Goal: Task Accomplishment & Management: Manage account settings

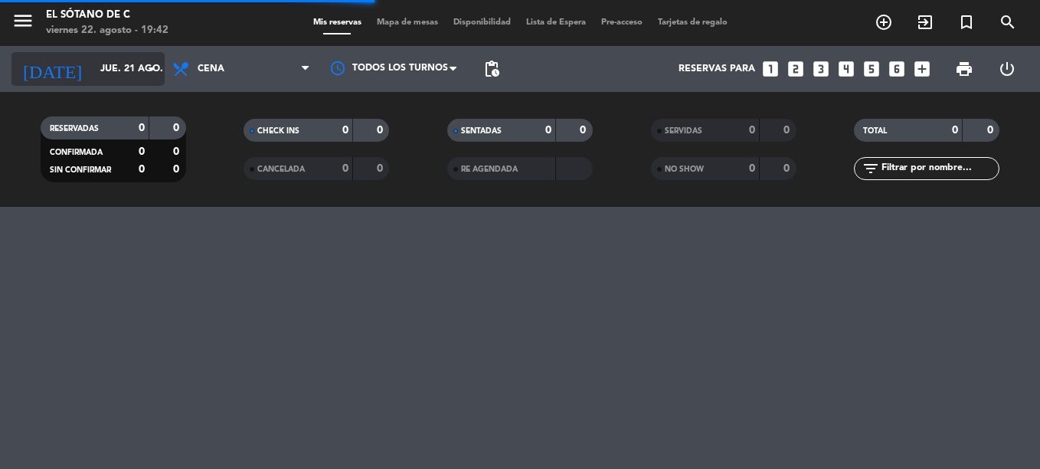
click at [115, 64] on input "jue. 21 ago." at bounding box center [157, 69] width 129 height 26
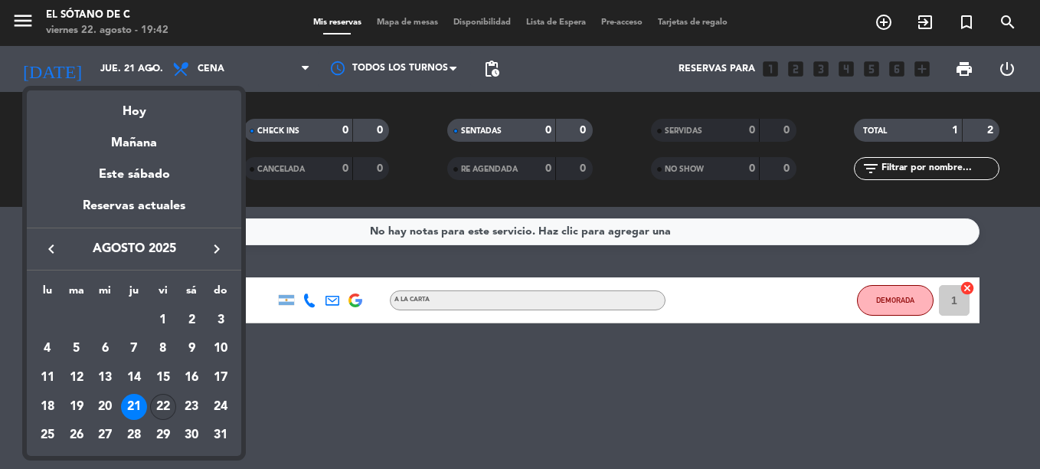
click at [167, 405] on div "22" at bounding box center [163, 407] width 26 height 26
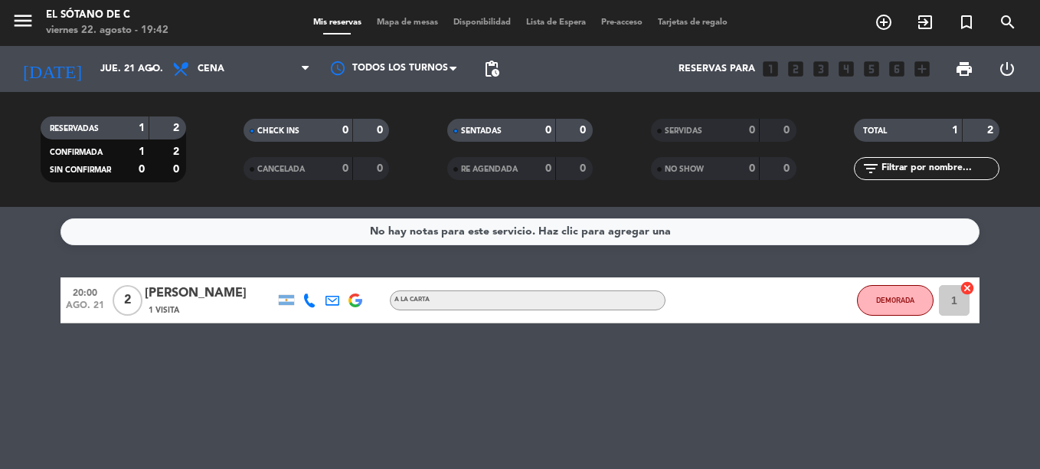
type input "vie. 22 ago."
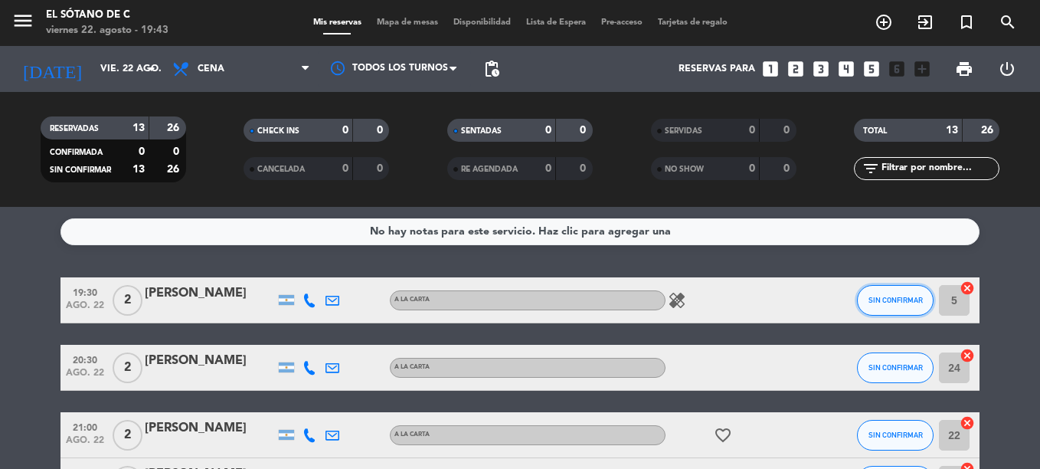
click at [892, 304] on button "SIN CONFIRMAR" at bounding box center [895, 300] width 77 height 31
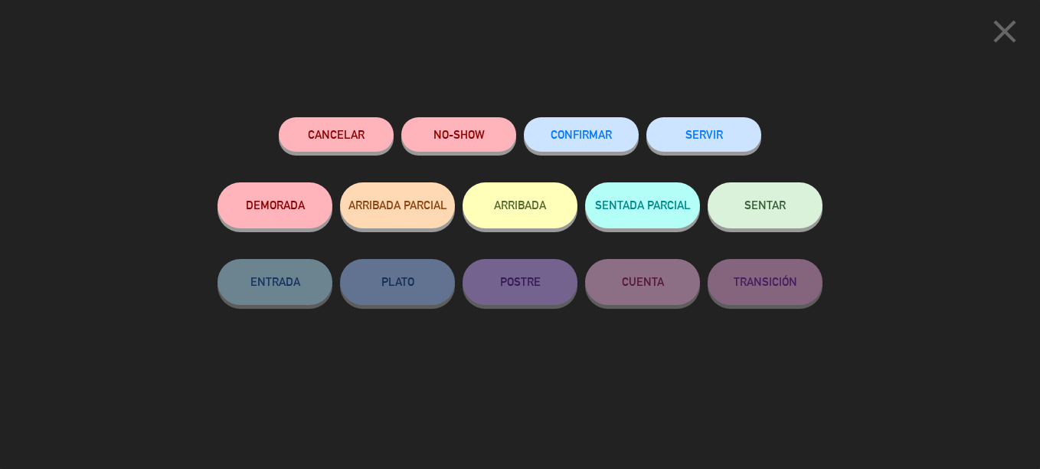
click at [604, 129] on button "CONFIRMAR" at bounding box center [581, 134] width 115 height 34
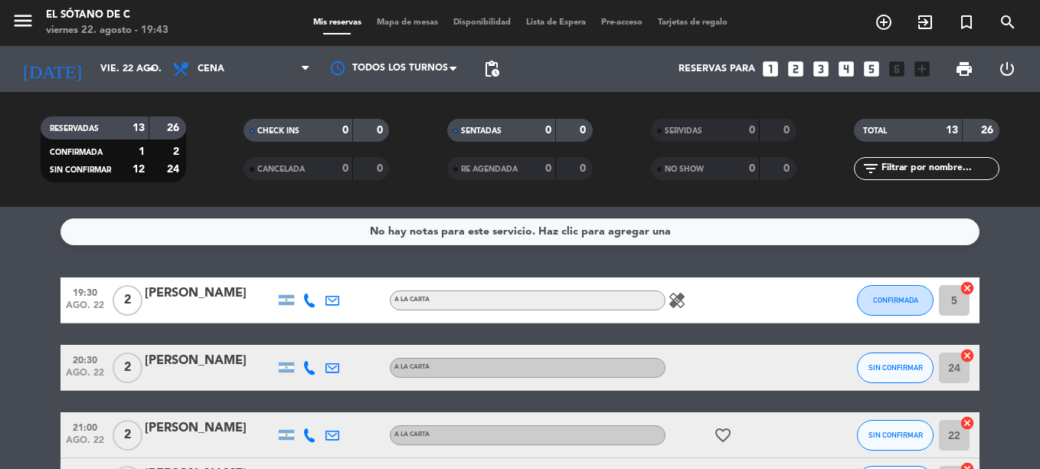
click at [757, 313] on div "healing" at bounding box center [735, 299] width 138 height 45
click at [677, 299] on icon "healing" at bounding box center [677, 300] width 18 height 18
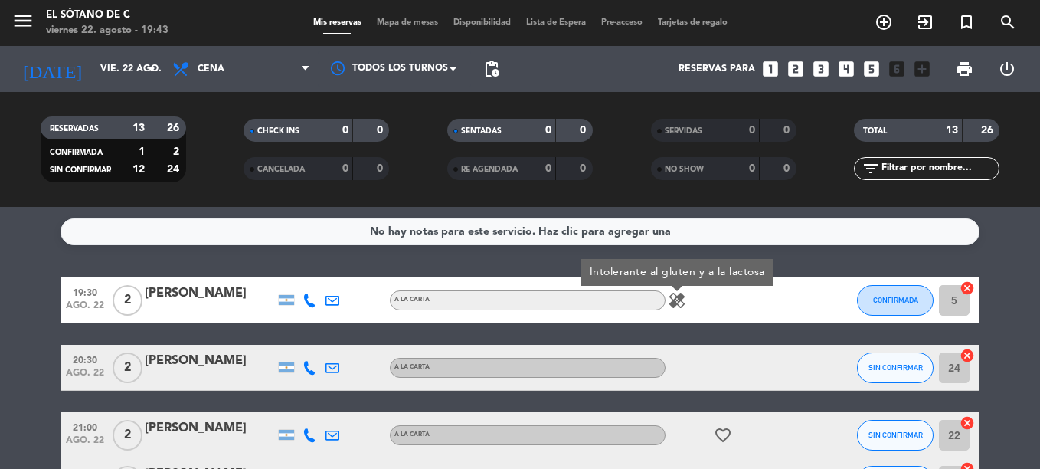
click at [750, 299] on div "healing Intolerante al gluten y a la lactosa" at bounding box center [735, 299] width 138 height 45
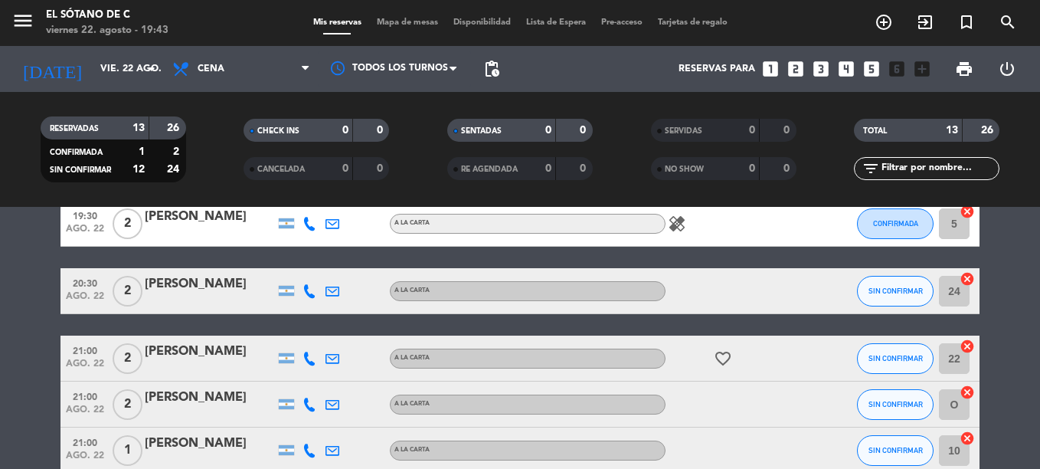
scroll to position [153, 0]
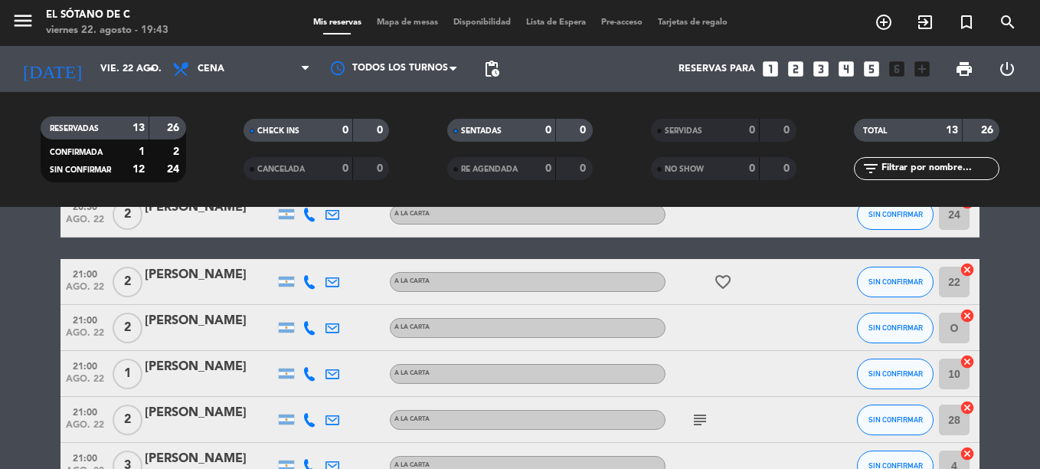
click at [789, 288] on div "favorite_border" at bounding box center [735, 281] width 138 height 45
click at [703, 414] on icon "subject" at bounding box center [700, 420] width 18 height 18
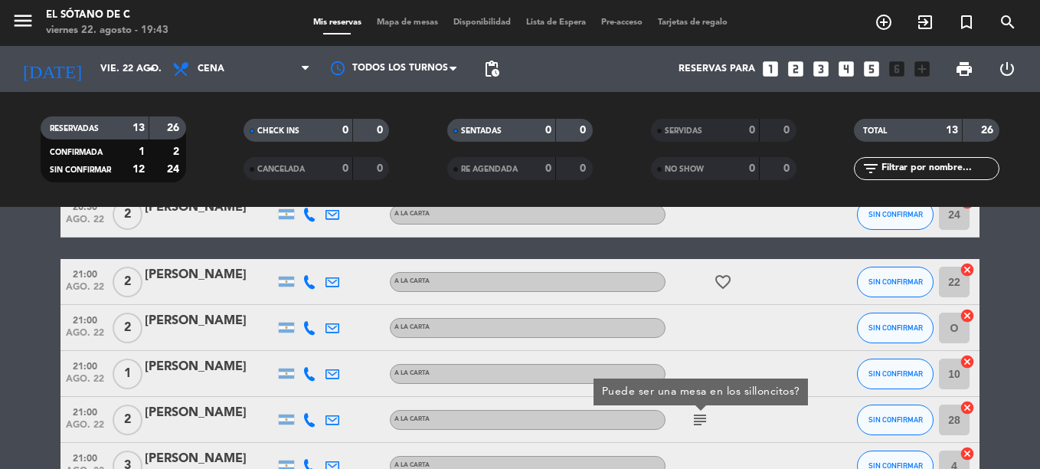
click at [703, 414] on icon "subject" at bounding box center [700, 420] width 18 height 18
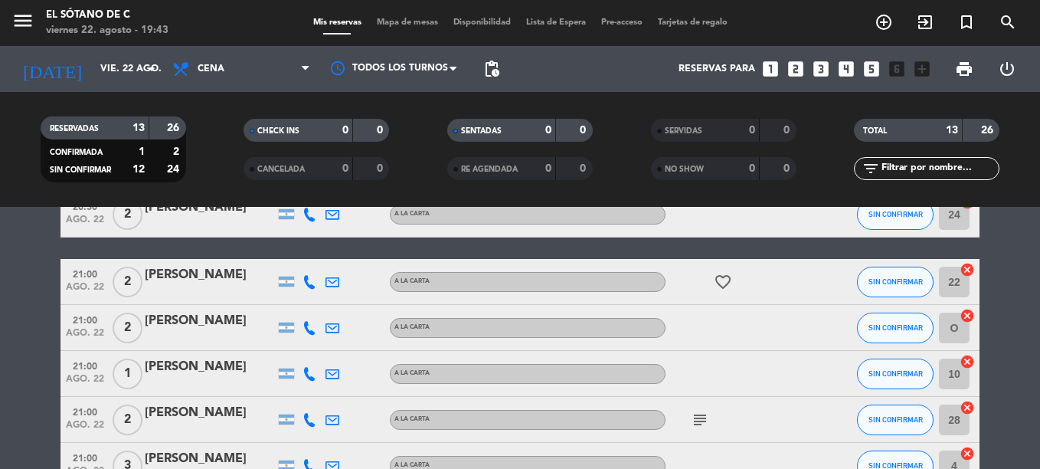
click at [727, 283] on icon "favorite_border" at bounding box center [723, 282] width 18 height 18
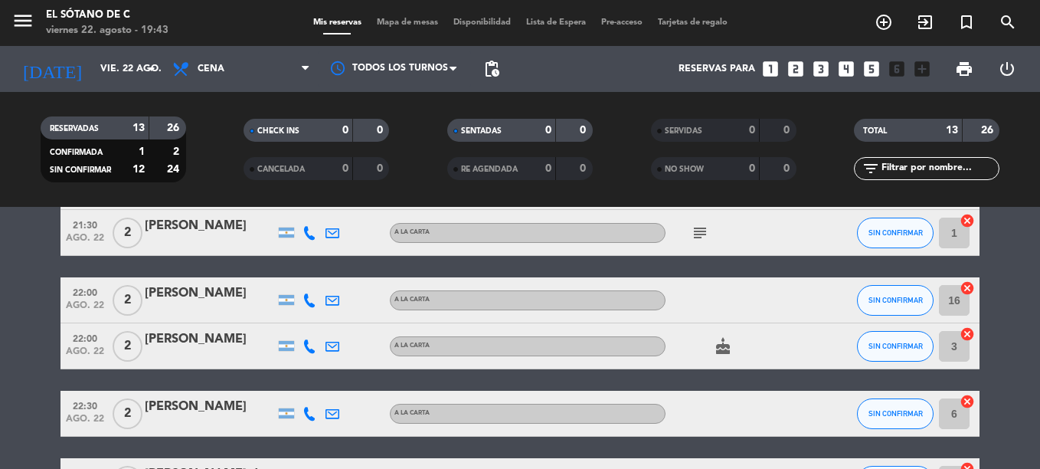
scroll to position [536, 0]
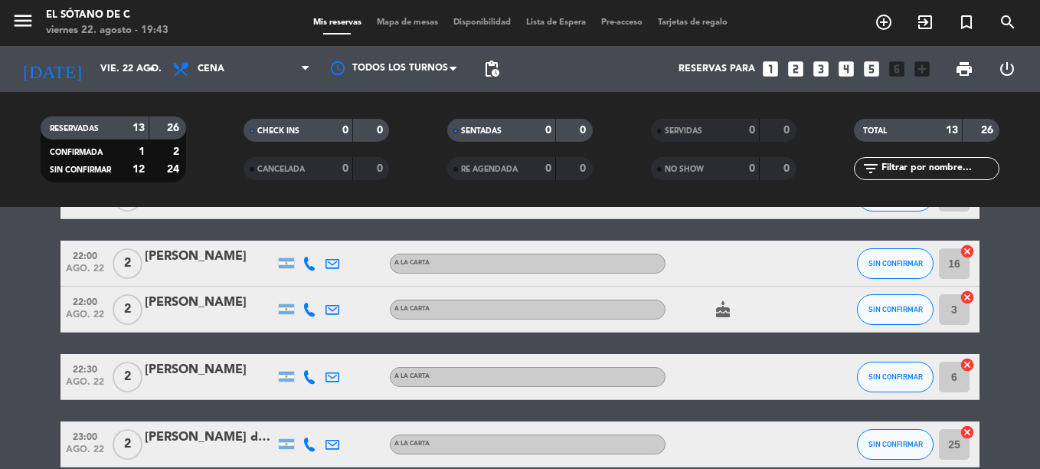
click at [727, 317] on icon "cake" at bounding box center [723, 309] width 18 height 18
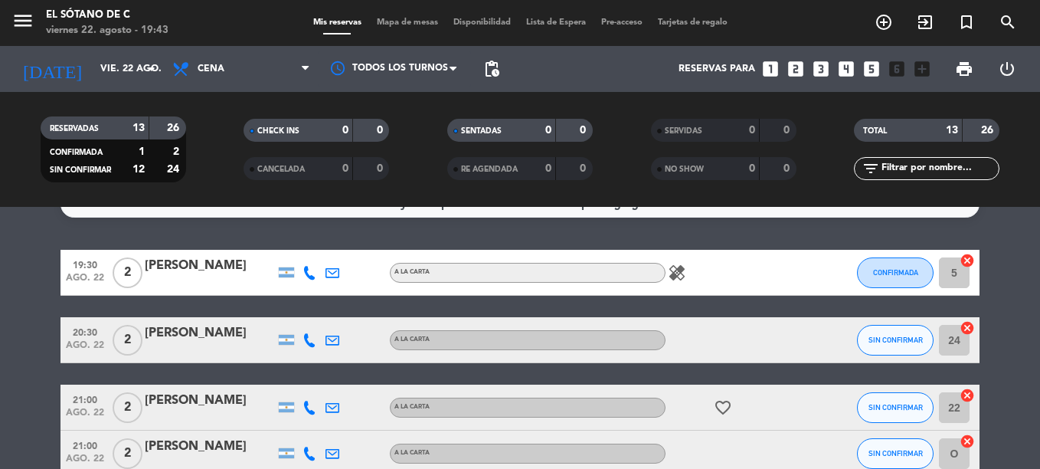
scroll to position [0, 0]
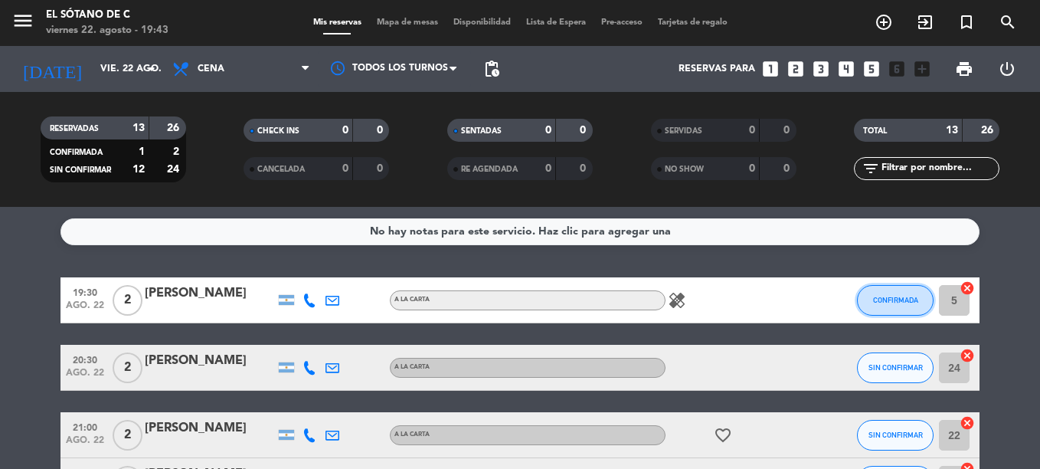
click at [870, 304] on button "CONFIRMADA" at bounding box center [895, 300] width 77 height 31
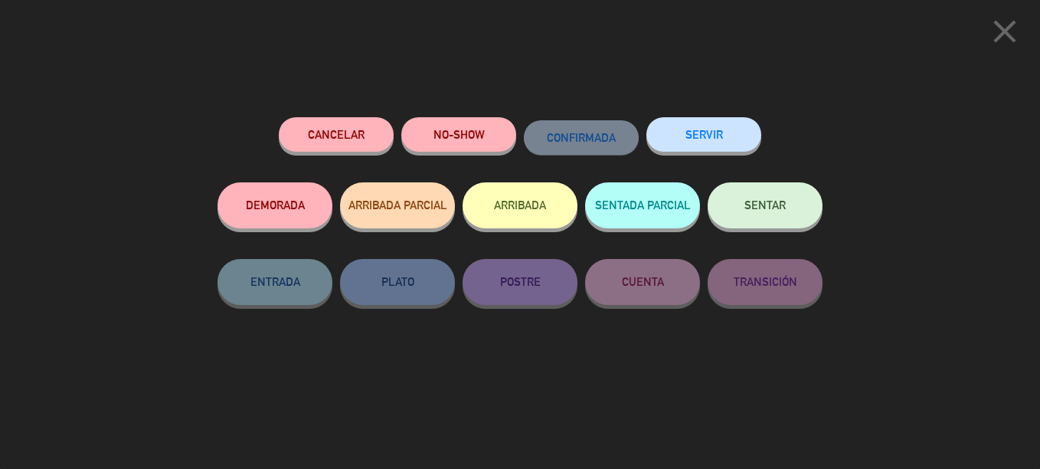
click at [817, 208] on button "SENTAR" at bounding box center [765, 205] width 115 height 46
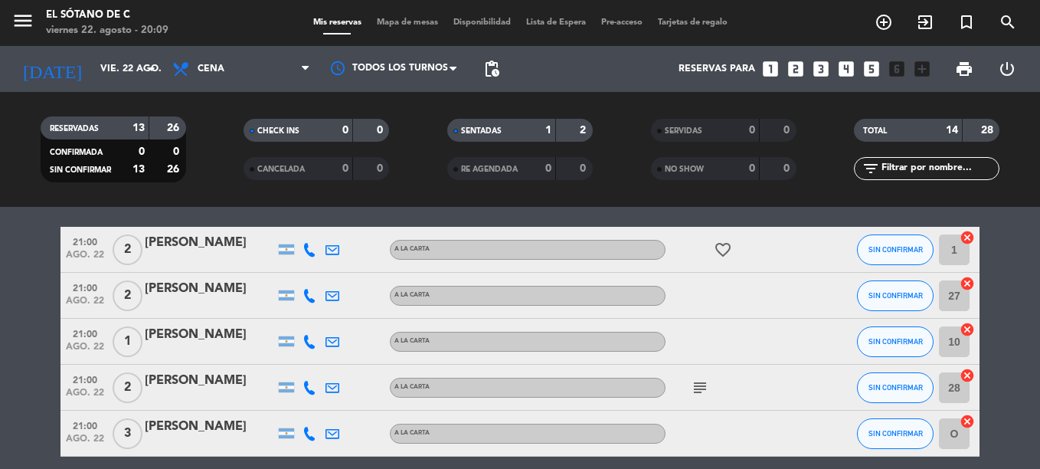
scroll to position [77, 0]
